Goal: Navigation & Orientation: Understand site structure

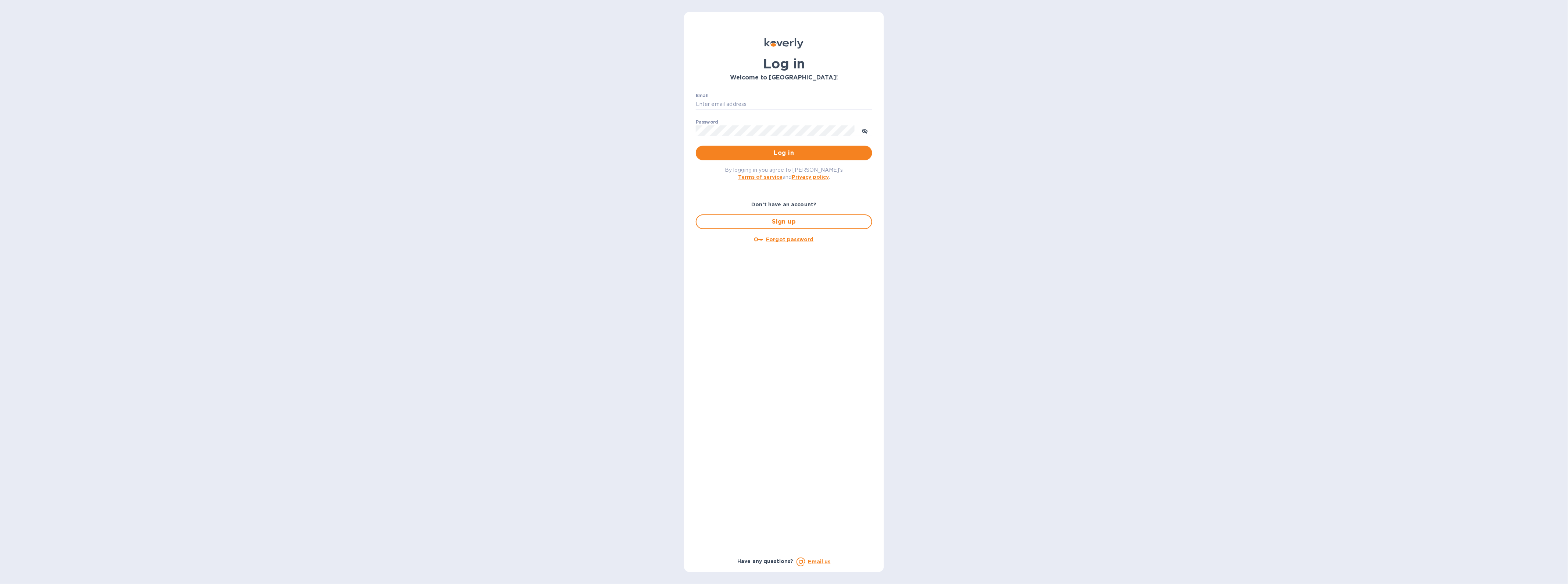
click at [762, 111] on p "​" at bounding box center [784, 115] width 177 height 9
click at [760, 102] on input "Email" at bounding box center [784, 104] width 177 height 11
type input "[EMAIL_ADDRESS][DOMAIN_NAME]"
click at [696, 146] on button "Log in" at bounding box center [784, 153] width 177 height 15
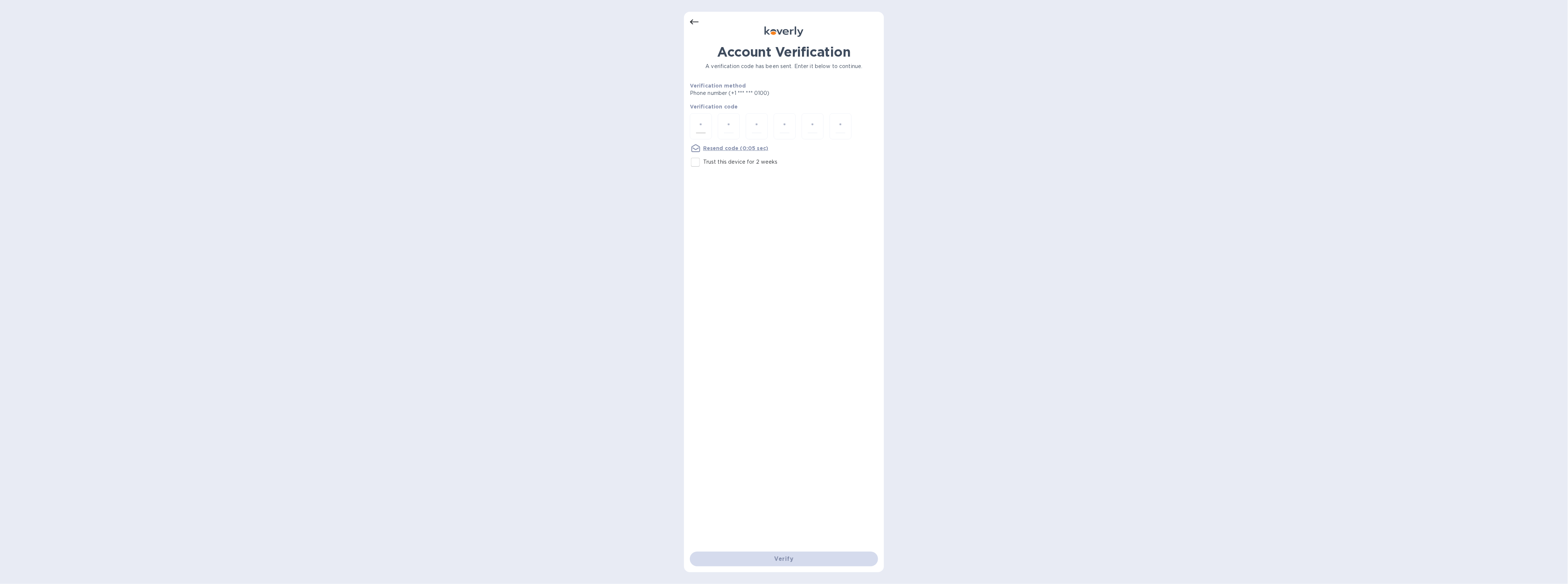
click at [703, 122] on input "number" at bounding box center [701, 126] width 10 height 13
type input "9"
type input "2"
type input "7"
type input "6"
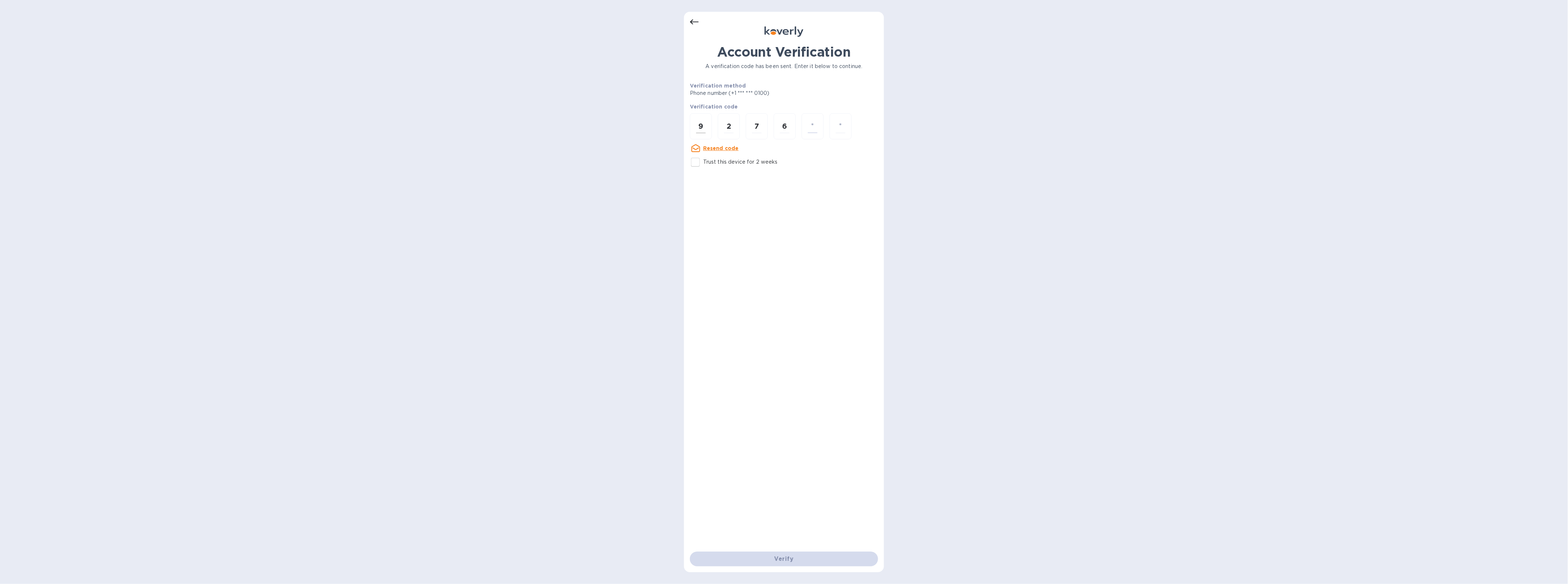
type input "8"
type input "5"
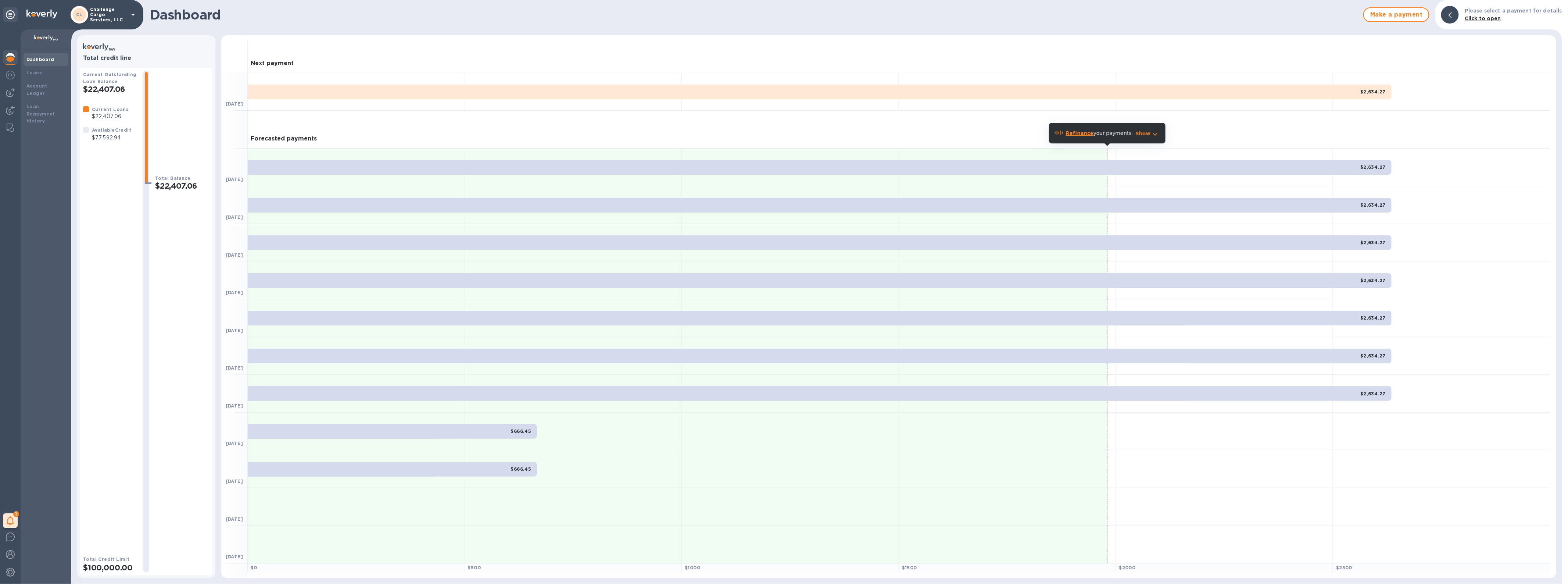
click at [121, 18] on p "Challenge Cargo Services, LLC" at bounding box center [108, 14] width 37 height 15
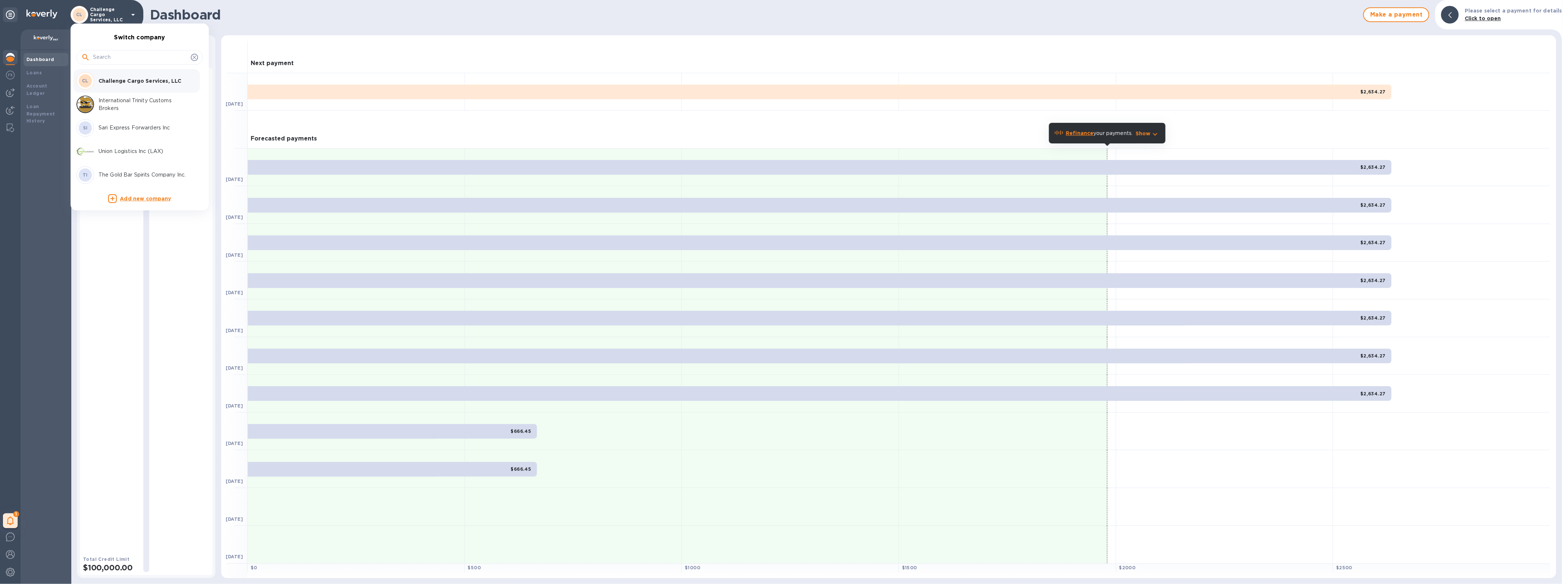
click at [120, 132] on div "SI Sari Express Forwarders Inc" at bounding box center [134, 128] width 114 height 18
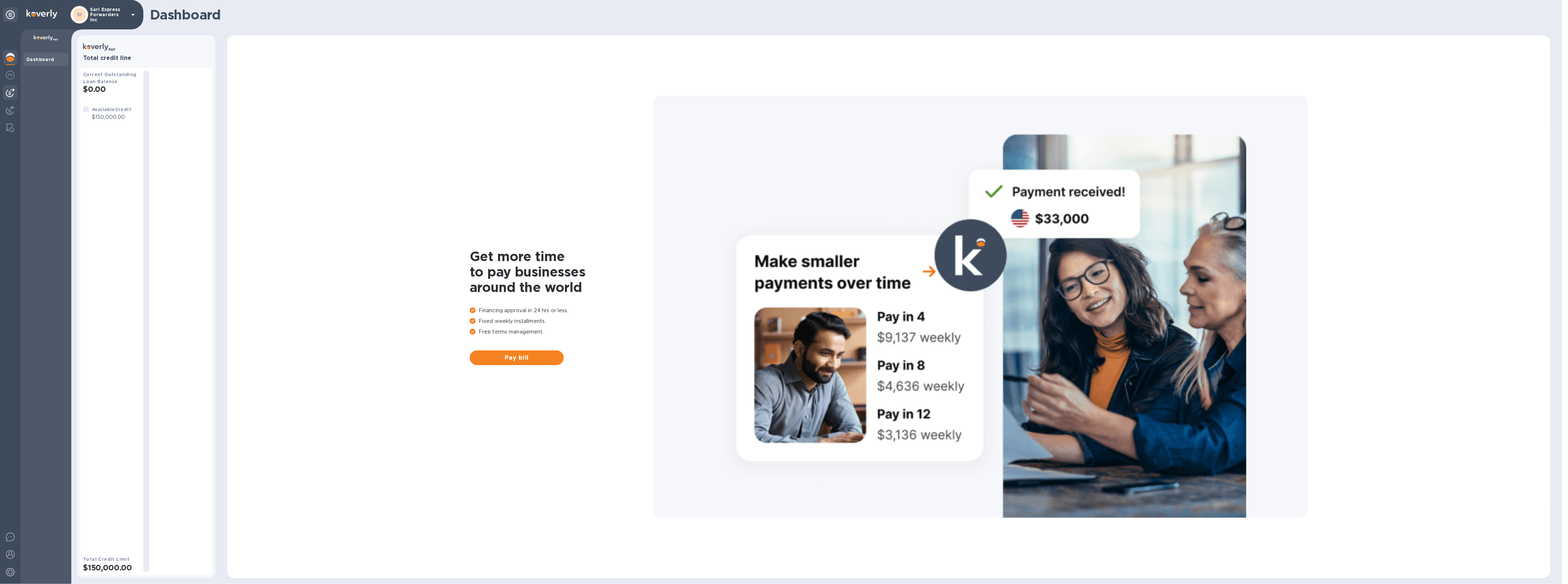
click at [9, 91] on img at bounding box center [10, 93] width 9 height 9
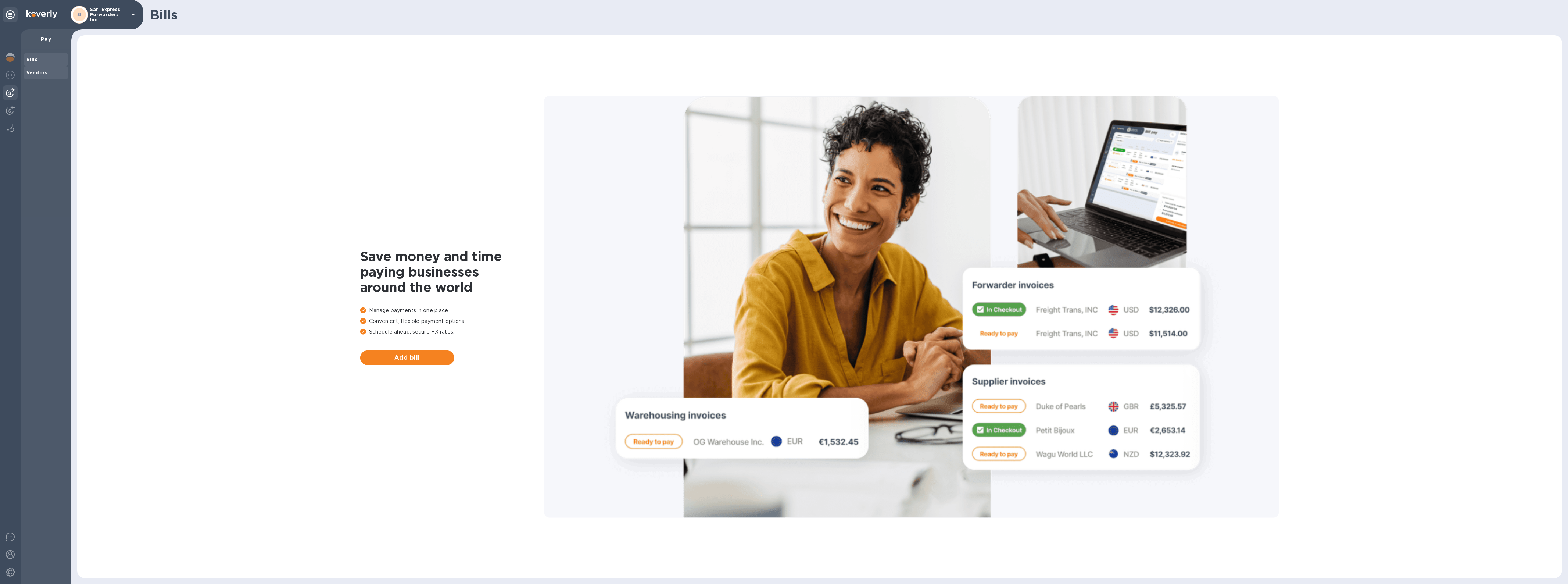
click at [34, 68] on div "Vendors" at bounding box center [46, 73] width 45 height 13
click at [4, 119] on div at bounding box center [10, 306] width 21 height 555
click at [9, 113] on img at bounding box center [10, 110] width 9 height 9
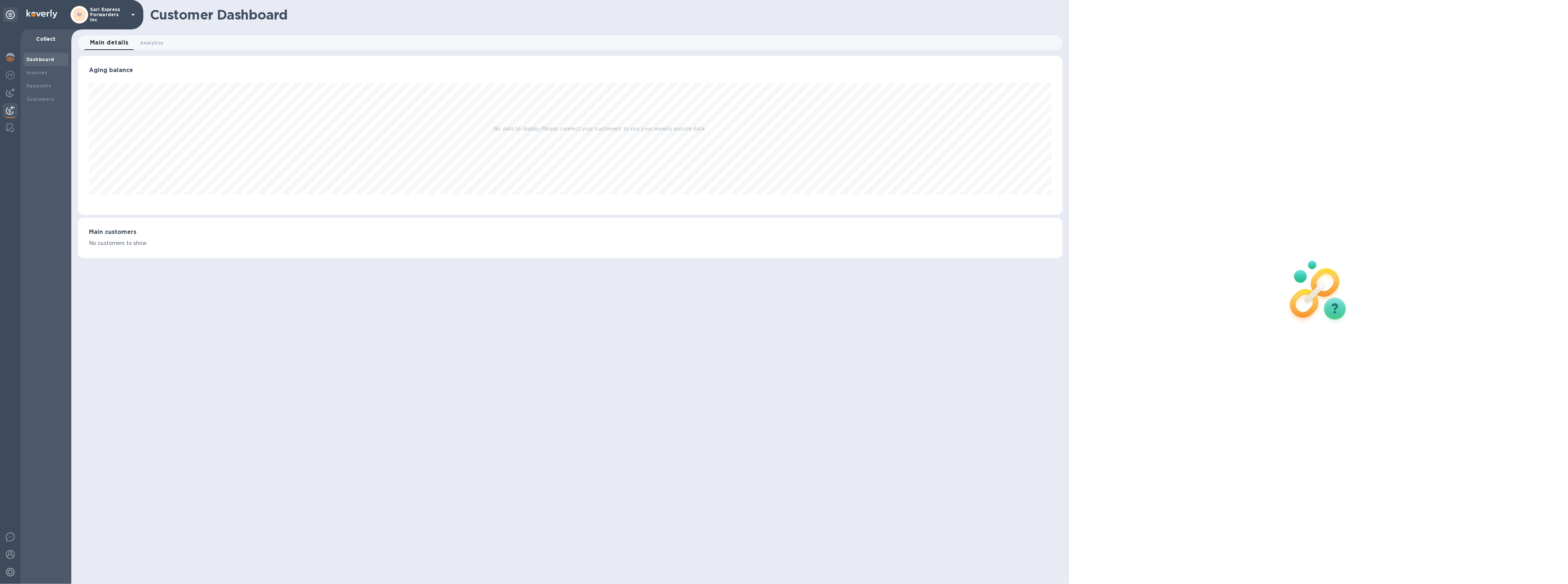
scroll to position [159, 984]
click at [41, 96] on b "Customers" at bounding box center [40, 99] width 28 height 5
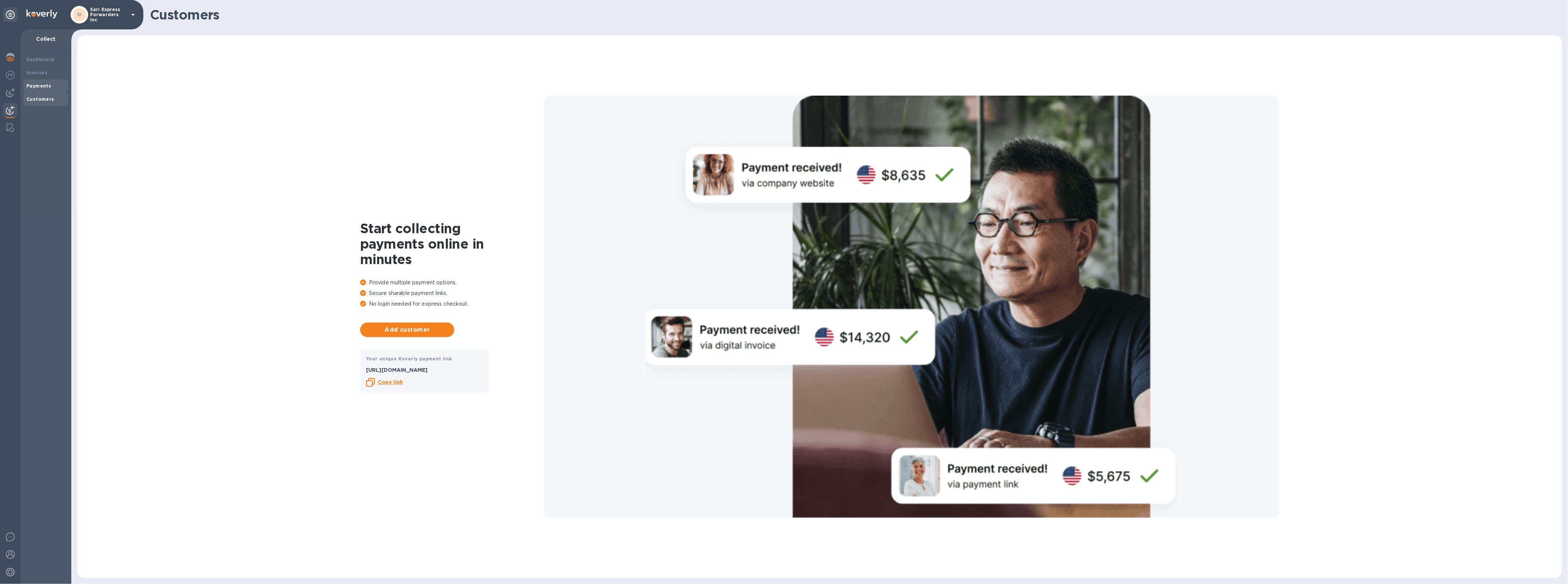
click at [45, 86] on b "Payments" at bounding box center [38, 85] width 24 height 5
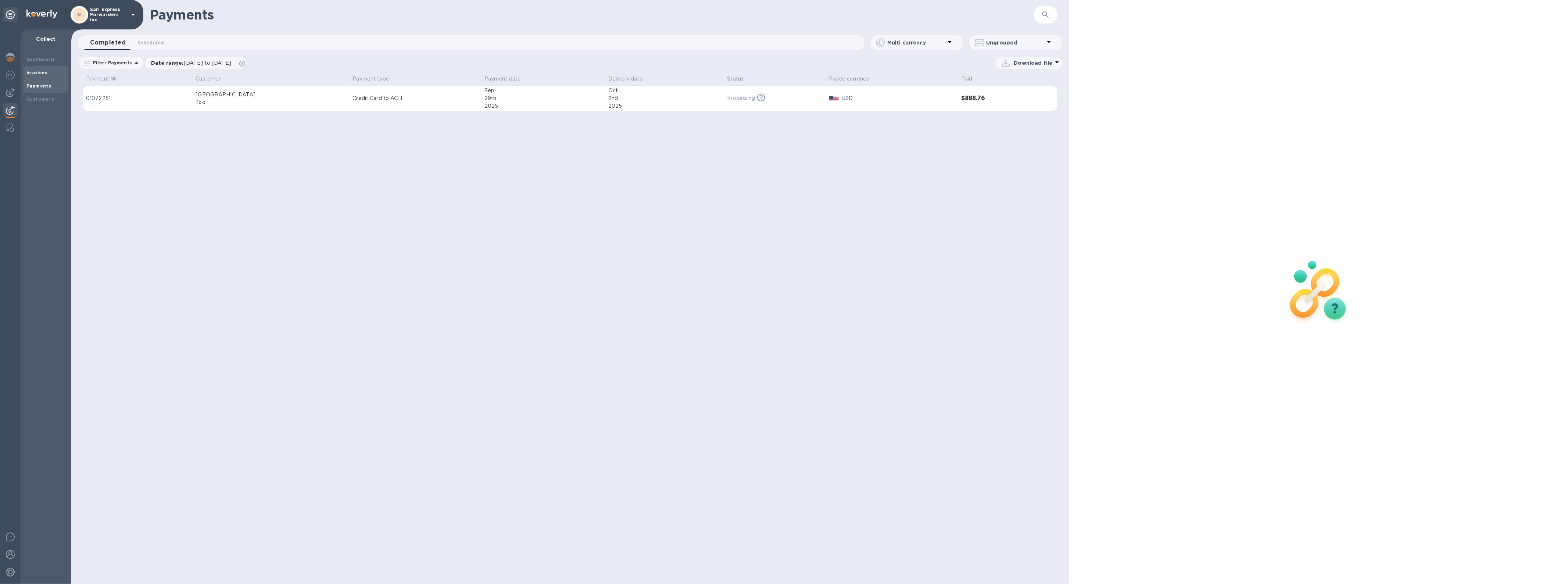
click at [43, 72] on b "Invoices" at bounding box center [37, 72] width 21 height 5
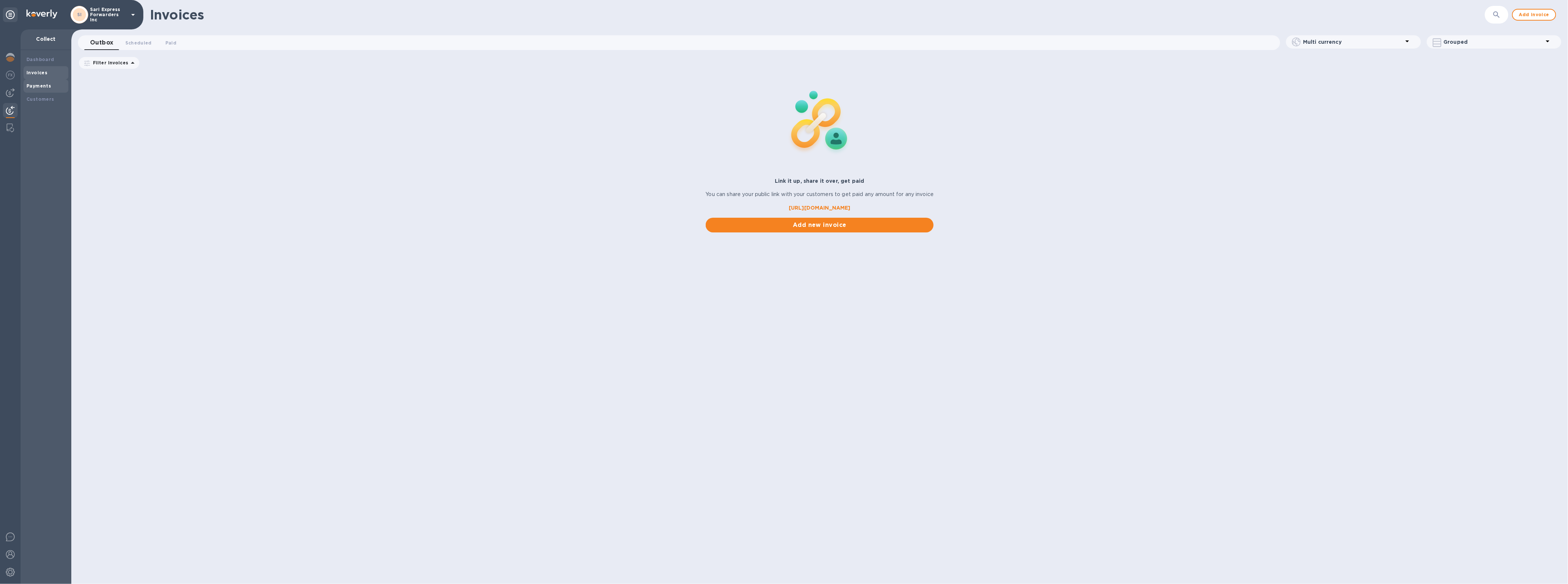
click at [40, 85] on b "Payments" at bounding box center [38, 85] width 24 height 5
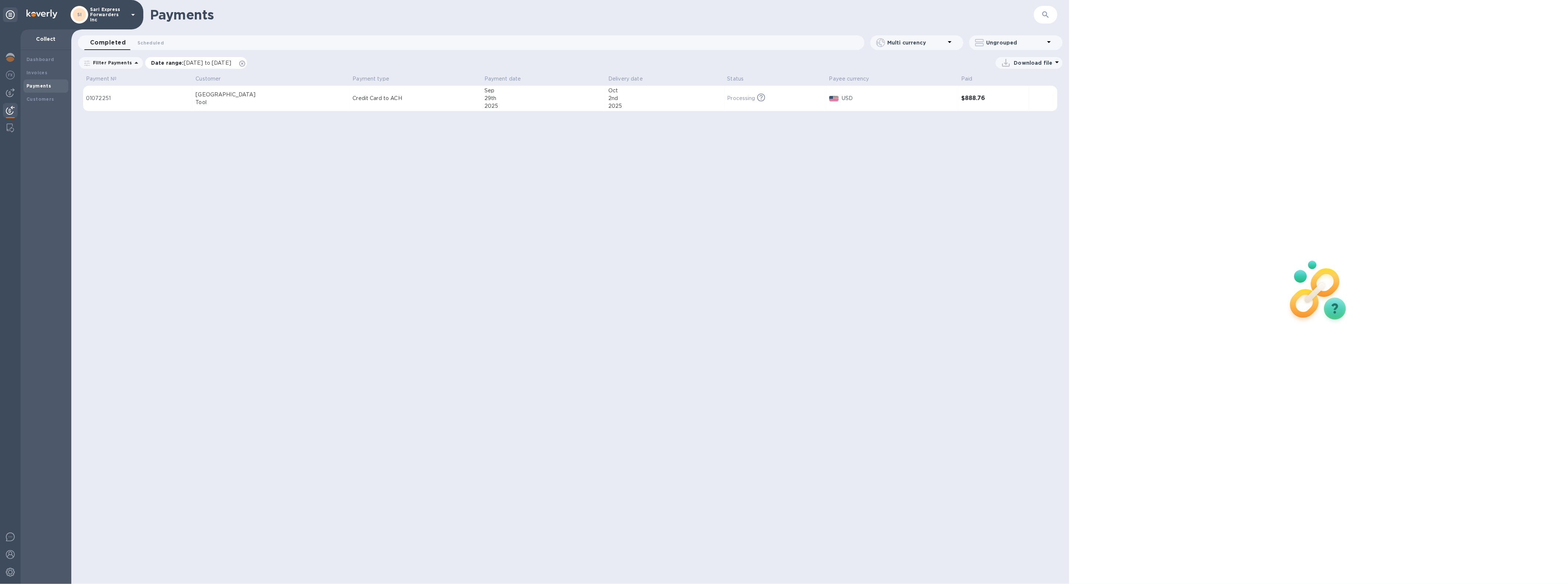
click at [245, 65] on icon at bounding box center [242, 64] width 6 height 6
click at [29, 100] on b "Customers" at bounding box center [40, 99] width 28 height 5
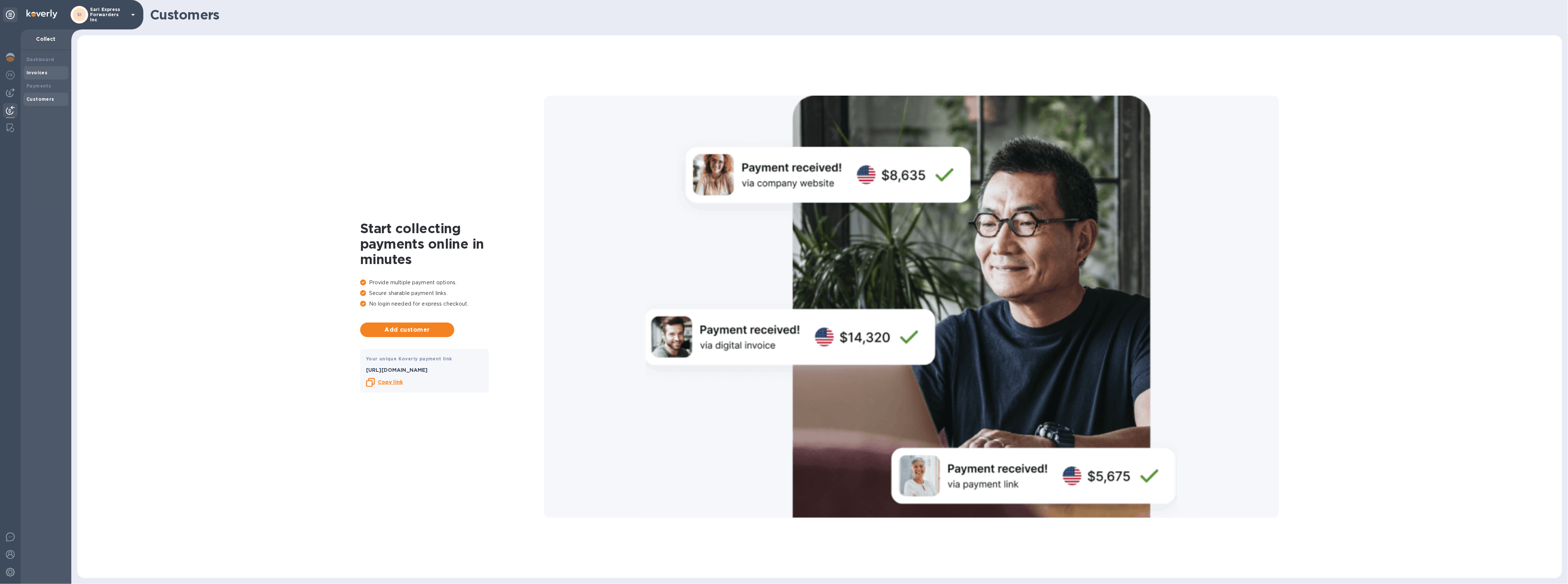
click at [41, 74] on b "Invoices" at bounding box center [37, 72] width 21 height 5
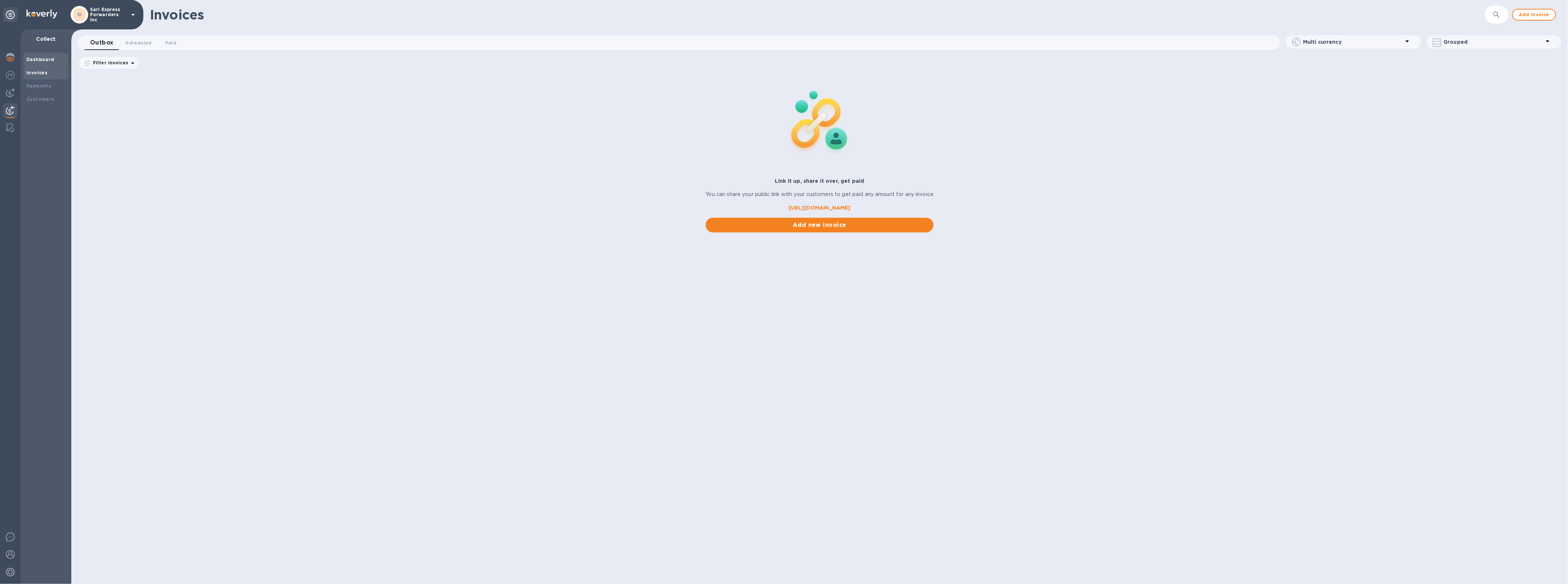
click at [40, 62] on div "Dashboard" at bounding box center [46, 60] width 39 height 7
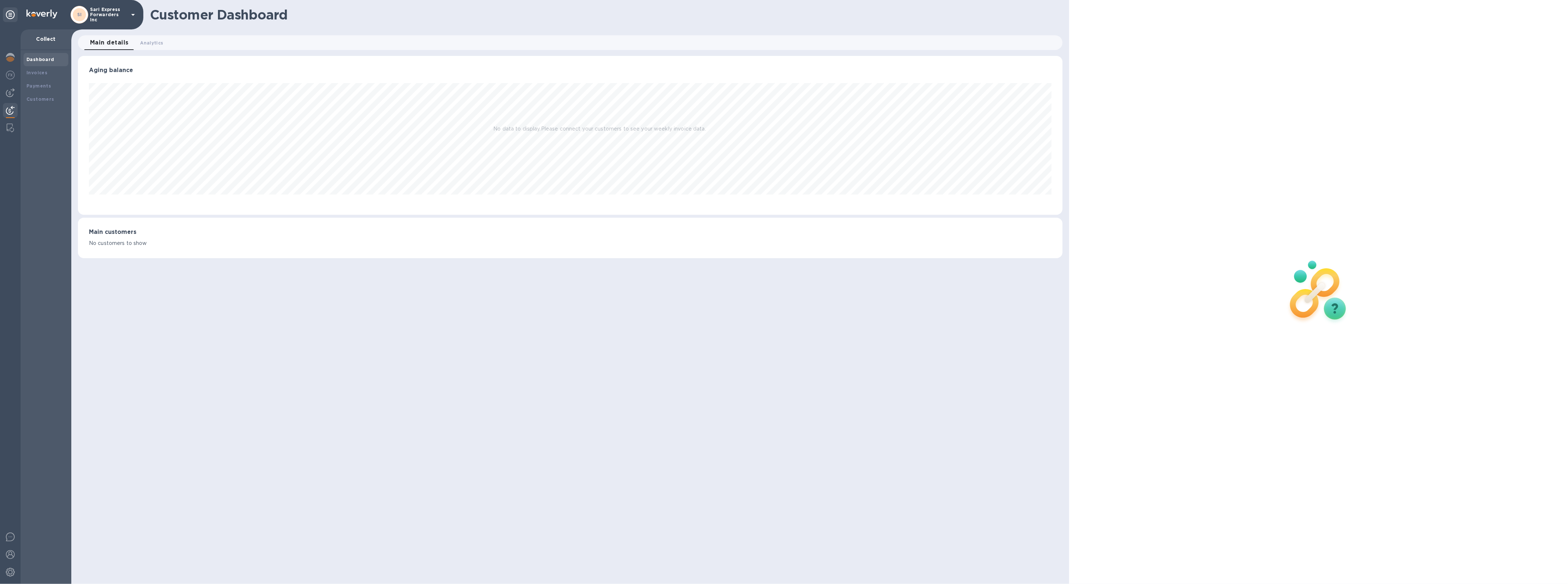
scroll to position [159, 984]
click at [15, 89] on div at bounding box center [10, 93] width 15 height 15
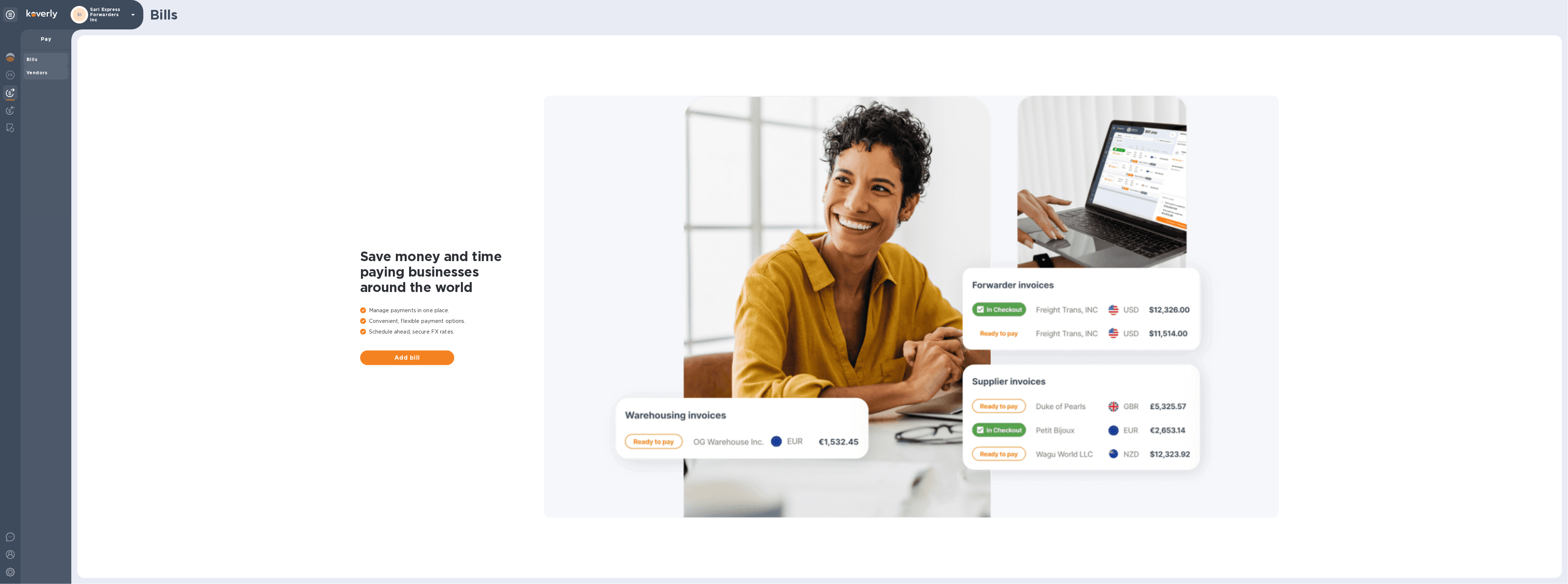
click at [38, 74] on b "Vendors" at bounding box center [37, 72] width 21 height 5
click at [7, 72] on img at bounding box center [10, 75] width 9 height 9
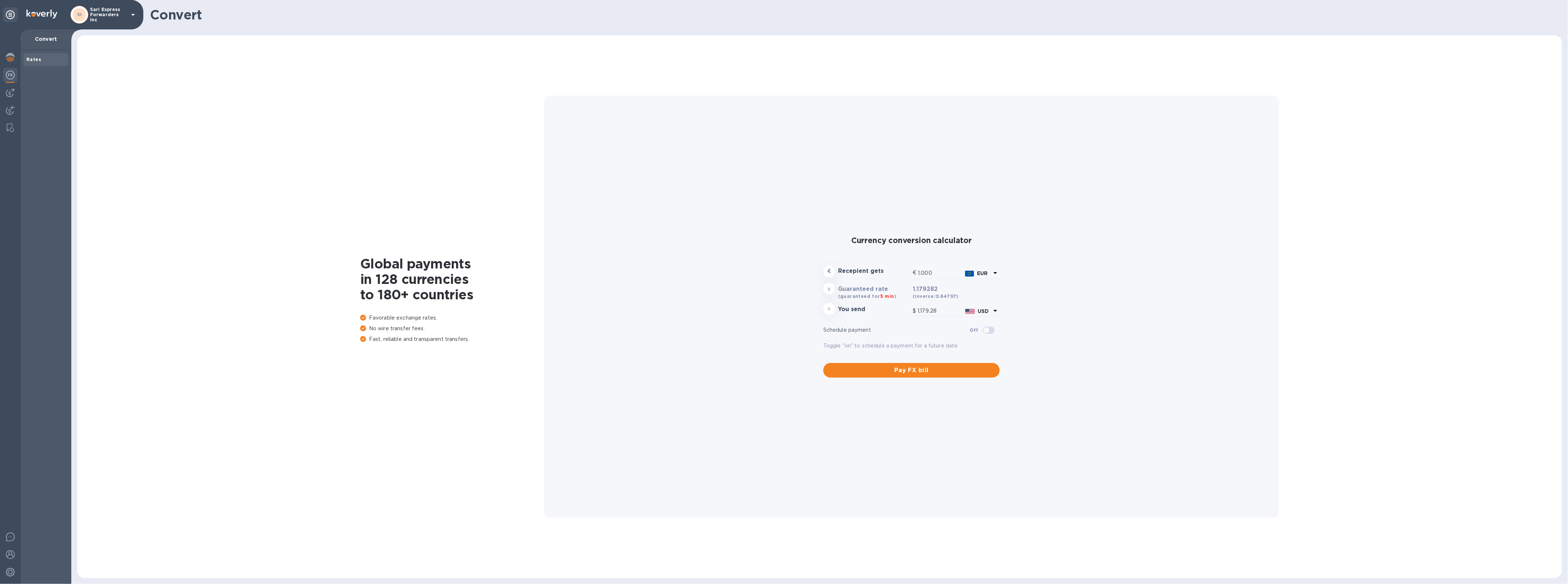
click at [56, 71] on div "Rates" at bounding box center [46, 317] width 51 height 534
click at [54, 61] on div "Rates" at bounding box center [46, 60] width 39 height 7
click at [13, 95] on img at bounding box center [10, 93] width 9 height 9
